Goal: Task Accomplishment & Management: Manage account settings

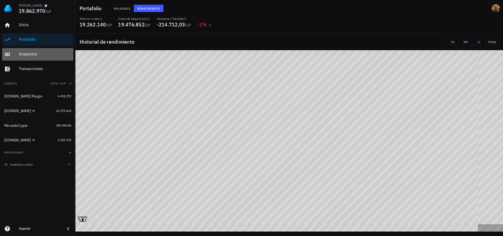
click at [27, 55] on div "Impuestos" at bounding box center [45, 54] width 52 height 5
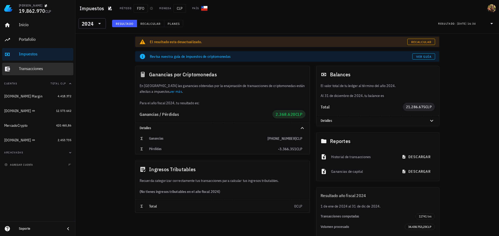
click at [41, 69] on div "Transacciones" at bounding box center [45, 68] width 52 height 5
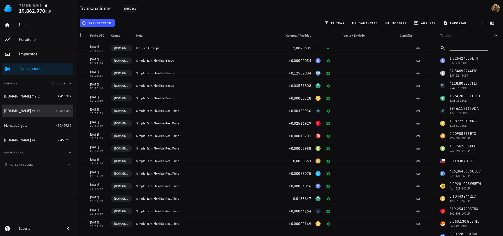
click at [12, 110] on div "[DOMAIN_NAME]" at bounding box center [17, 111] width 27 height 4
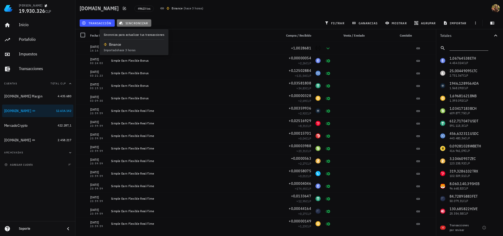
click at [139, 22] on span "sincronizar" at bounding box center [134, 23] width 28 height 4
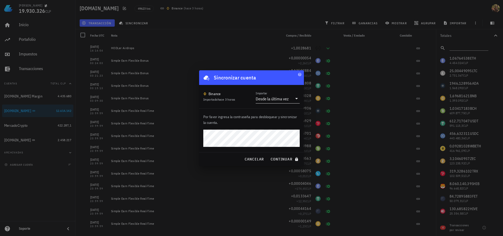
click at [293, 96] on div at bounding box center [295, 99] width 7 height 6
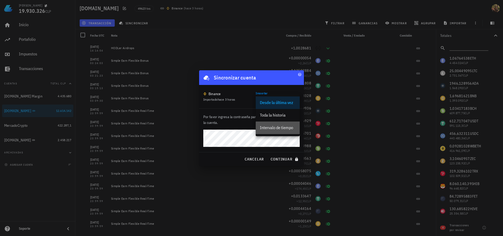
click at [282, 126] on div "Intervalo de tiempo" at bounding box center [278, 127] width 36 height 5
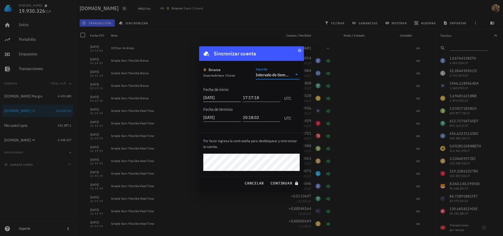
click at [217, 98] on input "2025-09-05" at bounding box center [221, 97] width 37 height 8
type input "2025-08-31"
type input "2025-09-01"
click at [275, 184] on span "continuar" at bounding box center [284, 183] width 29 height 5
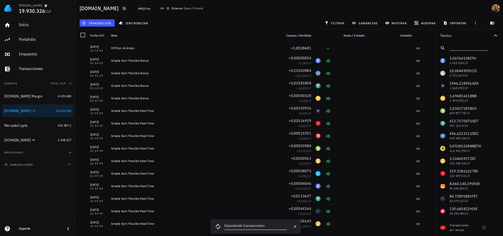
click at [466, 45] on input "text" at bounding box center [468, 47] width 38 height 7
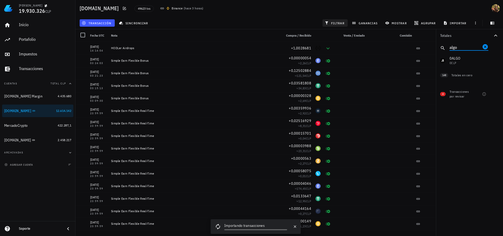
type input "algo"
drag, startPoint x: 331, startPoint y: 24, endPoint x: 482, endPoint y: 63, distance: 156.0
click at [331, 24] on span "filtrar" at bounding box center [335, 23] width 19 height 4
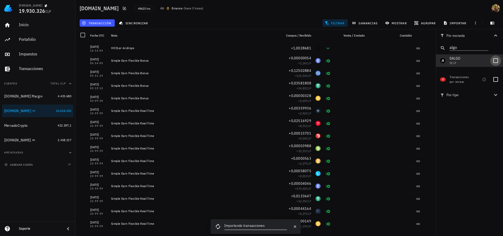
click at [500, 60] on div at bounding box center [495, 60] width 9 height 9
checkbox input "true"
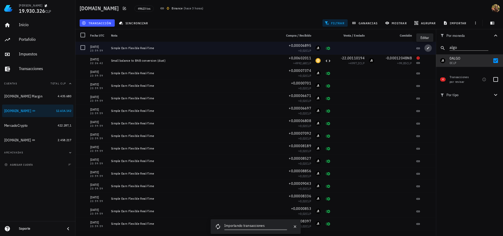
click at [427, 48] on icon "button" at bounding box center [428, 48] width 2 height 2
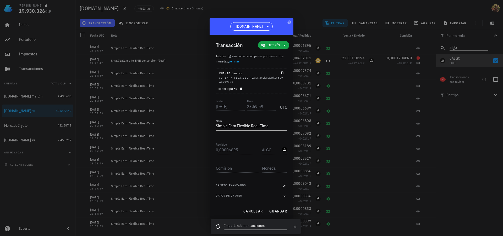
click at [241, 87] on span "Desbloquear" at bounding box center [230, 88] width 25 height 3
click at [251, 107] on input "23:59:59" at bounding box center [261, 106] width 29 height 8
click at [248, 107] on input "23:59:59" at bounding box center [261, 106] width 30 height 8
click at [285, 211] on span "guardar" at bounding box center [278, 211] width 18 height 5
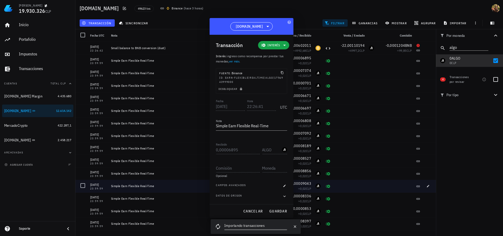
type input "23:59:59"
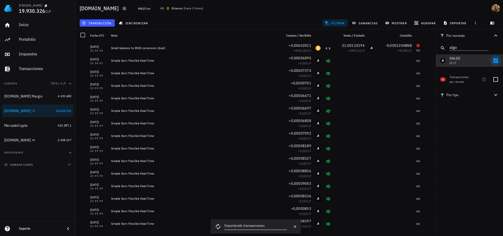
click at [494, 81] on div at bounding box center [495, 79] width 9 height 9
checkbox input "true"
click at [496, 60] on div at bounding box center [495, 60] width 9 height 9
checkbox input "false"
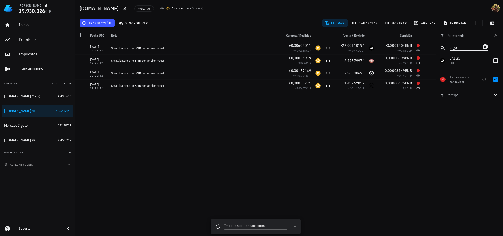
click at [465, 50] on input "algo" at bounding box center [464, 47] width 31 height 7
click at [464, 45] on input "algo" at bounding box center [464, 47] width 31 height 7
type input "shell"
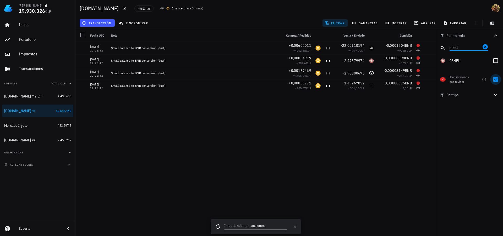
click at [496, 79] on div at bounding box center [495, 79] width 9 height 9
checkbox input "false"
click at [496, 58] on div at bounding box center [495, 60] width 9 height 9
checkbox input "true"
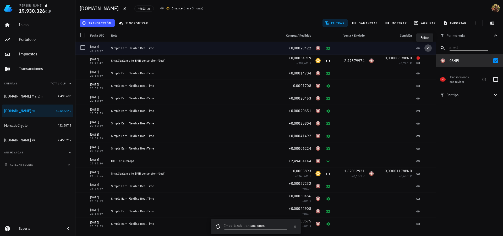
click at [428, 47] on span "button" at bounding box center [427, 48] width 7 height 3
type input "0,00029422"
type input "SHELL"
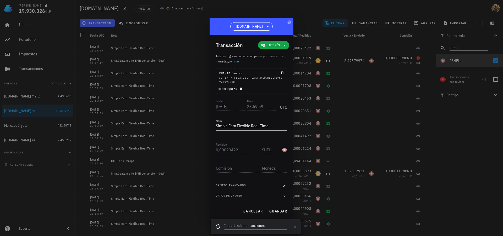
click at [240, 89] on icon "button" at bounding box center [241, 89] width 2 height 3
click at [251, 106] on input "23:59:59" at bounding box center [261, 106] width 29 height 8
click at [273, 210] on span "guardar" at bounding box center [278, 211] width 18 height 5
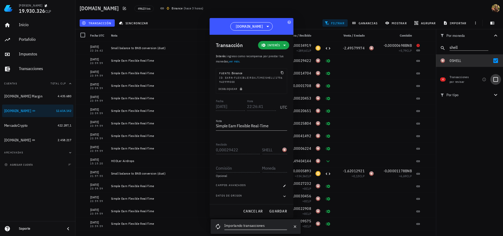
type input "23:59:59"
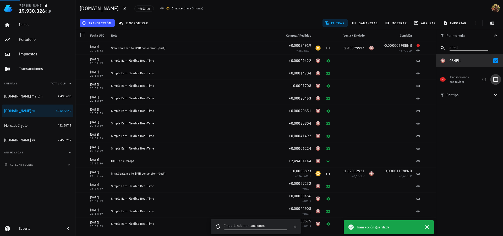
click at [494, 81] on div at bounding box center [495, 79] width 9 height 9
checkbox input "true"
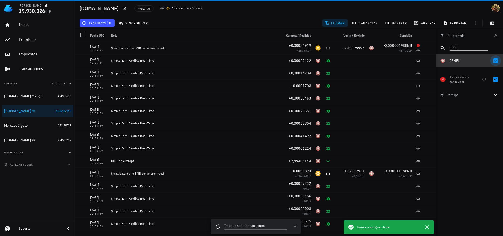
click at [495, 60] on div at bounding box center [495, 60] width 9 height 9
checkbox input "false"
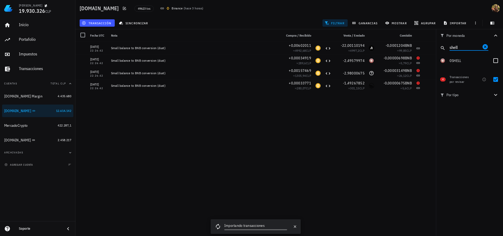
click at [456, 46] on input "shell" at bounding box center [464, 47] width 31 height 7
type input "somi"
click at [496, 58] on div at bounding box center [495, 60] width 9 height 9
checkbox input "true"
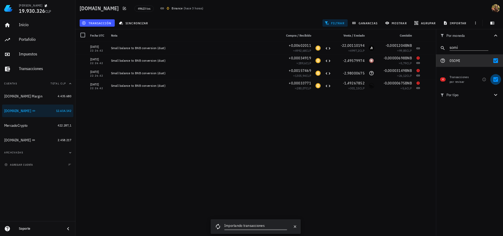
click at [496, 79] on div at bounding box center [495, 79] width 9 height 9
checkbox input "false"
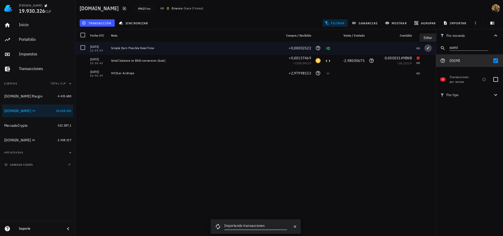
click at [428, 48] on icon "button" at bounding box center [427, 48] width 3 height 3
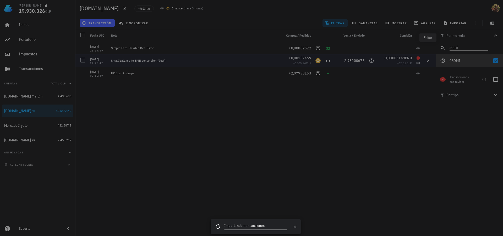
type input "0,00002522"
type input "SOMI"
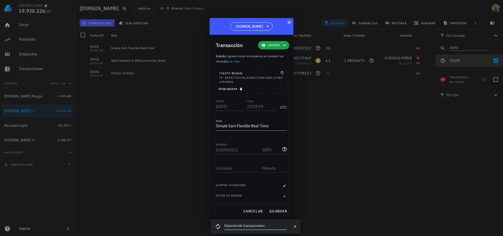
click at [241, 89] on icon "button" at bounding box center [241, 89] width 2 height 3
click at [227, 106] on input "2025-09-03" at bounding box center [231, 106] width 30 height 8
click at [248, 107] on input "23:59:59" at bounding box center [262, 106] width 28 height 8
click at [252, 104] on input "22:59:35" at bounding box center [261, 106] width 30 height 8
click at [274, 211] on span "guardar" at bounding box center [278, 211] width 18 height 5
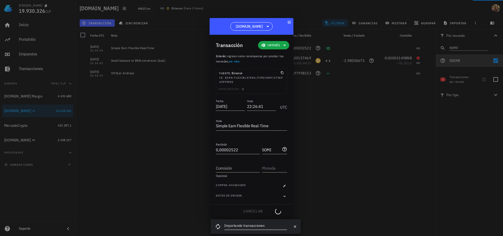
type input "23:59:59"
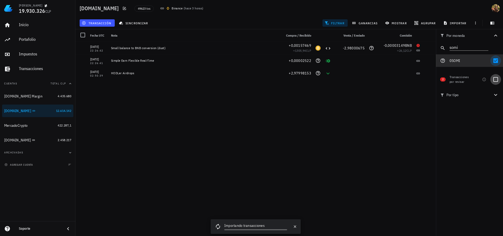
drag, startPoint x: 494, startPoint y: 81, endPoint x: 498, endPoint y: 64, distance: 17.4
click at [494, 81] on div at bounding box center [495, 79] width 9 height 9
checkbox input "true"
click at [498, 62] on div at bounding box center [495, 60] width 9 height 9
checkbox input "false"
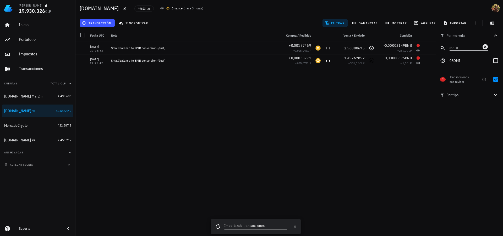
click at [457, 49] on input "somi" at bounding box center [464, 47] width 31 height 7
drag, startPoint x: 457, startPoint y: 49, endPoint x: 462, endPoint y: 47, distance: 5.4
click at [457, 49] on input "somi" at bounding box center [464, 47] width 31 height 7
type input "dolo"
click at [496, 60] on div at bounding box center [495, 60] width 9 height 9
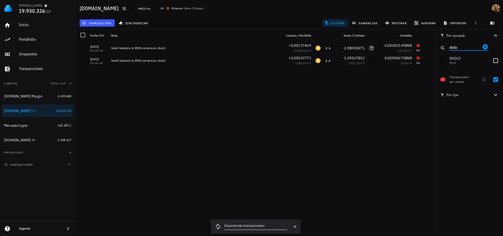
checkbox input "true"
click at [497, 78] on div at bounding box center [495, 79] width 9 height 9
checkbox input "false"
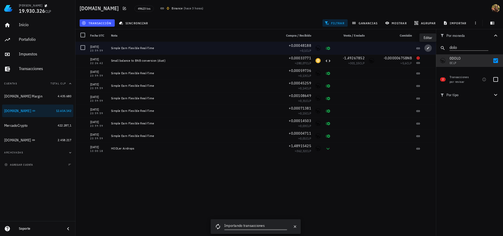
click at [426, 47] on icon "button" at bounding box center [427, 48] width 3 height 3
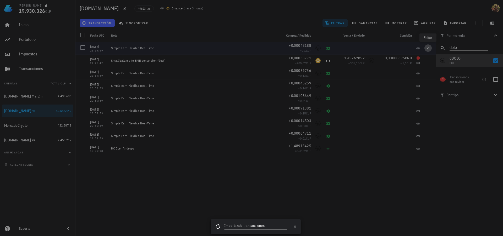
type input "0,00048188"
type input "DOLO"
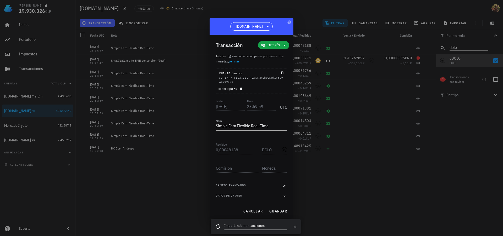
click at [242, 89] on icon "button" at bounding box center [241, 89] width 2 height 3
click at [254, 107] on input "23:59:59" at bounding box center [261, 106] width 29 height 8
click at [278, 207] on button "guardar" at bounding box center [278, 211] width 22 height 9
type input "23:59:59"
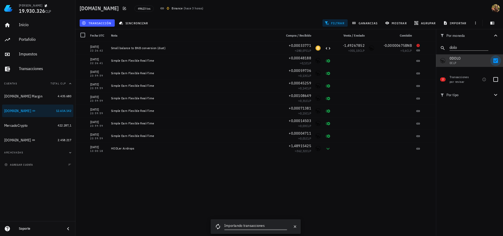
click at [497, 61] on div at bounding box center [495, 60] width 9 height 9
checkbox input "false"
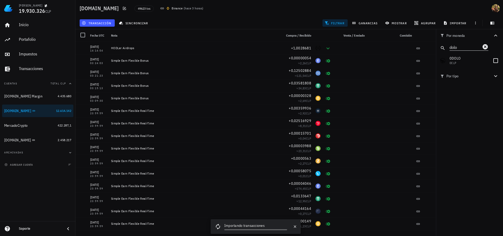
click at [484, 46] on icon "Clear" at bounding box center [485, 47] width 6 height 6
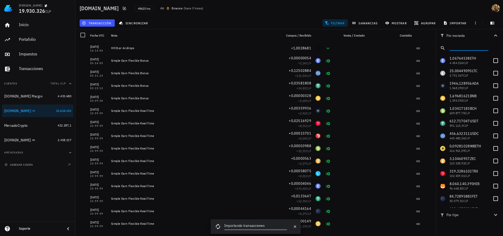
click at [466, 47] on input "text" at bounding box center [468, 47] width 38 height 7
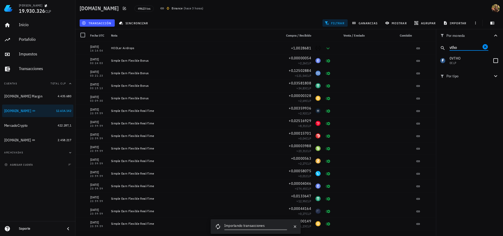
click at [463, 47] on input "vtho" at bounding box center [464, 47] width 31 height 7
type input "ios"
click at [486, 46] on icon "Clear" at bounding box center [484, 46] width 5 height 5
